Goal: Entertainment & Leisure: Consume media (video, audio)

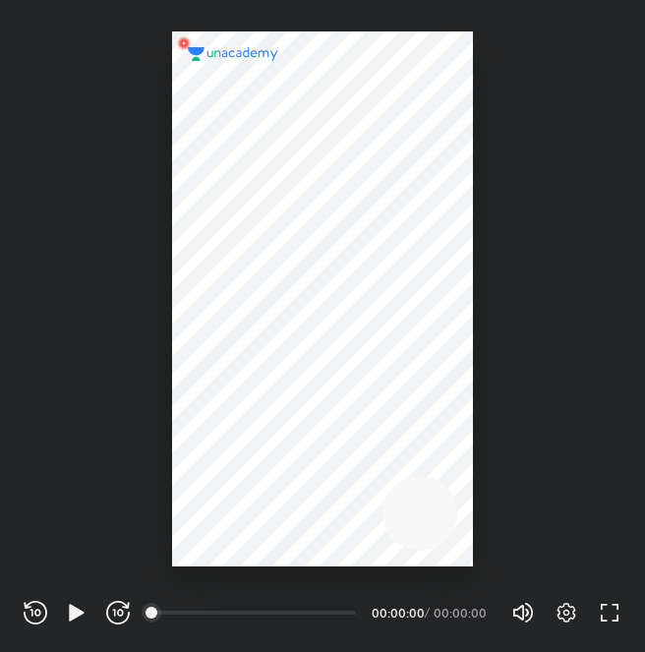
scroll to position [652, 645]
click at [362, 296] on div at bounding box center [322, 298] width 301 height 535
click at [74, 608] on icon "button" at bounding box center [76, 612] width 15 height 17
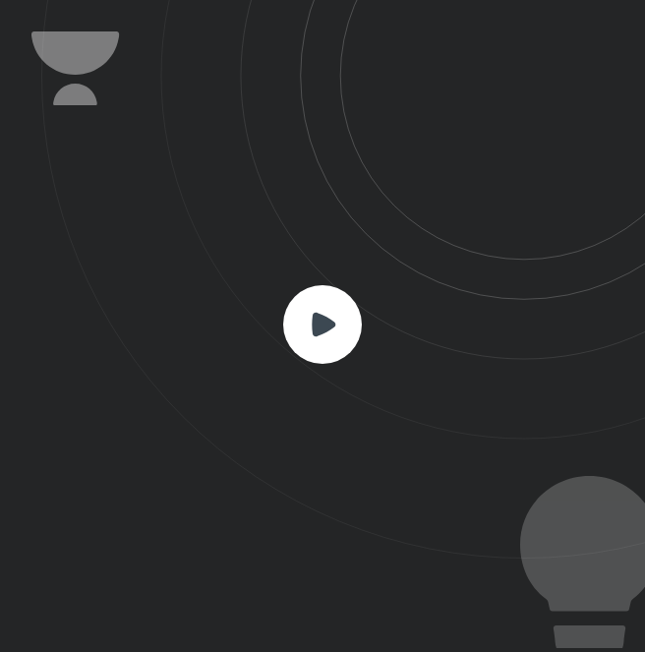
click at [276, 372] on icon at bounding box center [343, 279] width 604 height 559
click at [338, 335] on rect at bounding box center [322, 324] width 79 height 79
click at [358, 339] on rect at bounding box center [322, 324] width 79 height 79
click at [347, 371] on icon at bounding box center [343, 279] width 604 height 559
click at [227, 288] on icon at bounding box center [343, 279] width 604 height 559
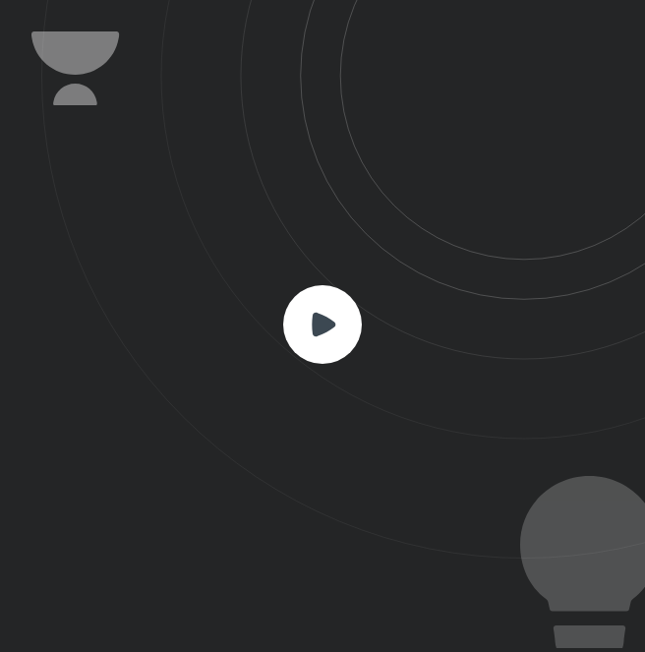
click at [315, 312] on icon at bounding box center [324, 324] width 24 height 24
